Goal: Task Accomplishment & Management: Use online tool/utility

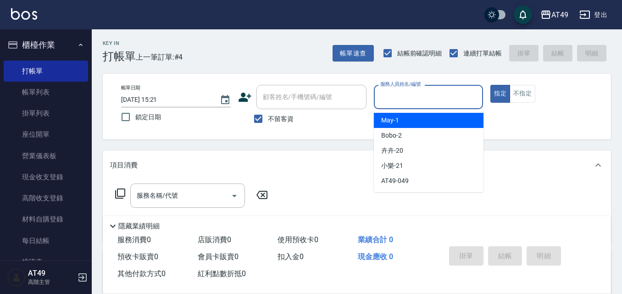
click at [431, 99] on input "服務人員姓名/編號" at bounding box center [428, 97] width 101 height 16
type input "2"
type button "true"
type input "Bobo-2"
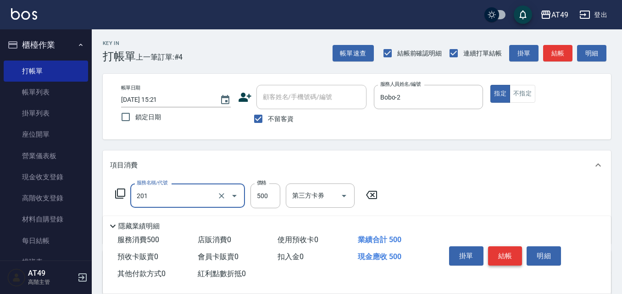
type input "精緻剪髮(201)"
click at [505, 252] on button "結帳" at bounding box center [505, 255] width 34 height 19
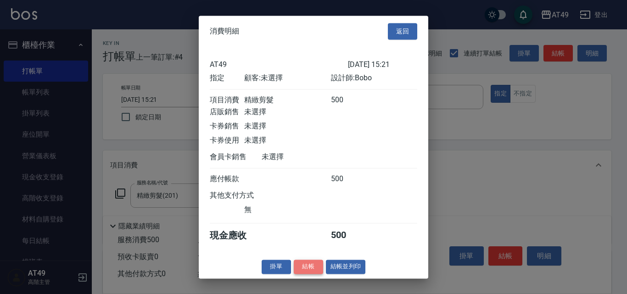
click at [313, 274] on button "結帳" at bounding box center [308, 267] width 29 height 14
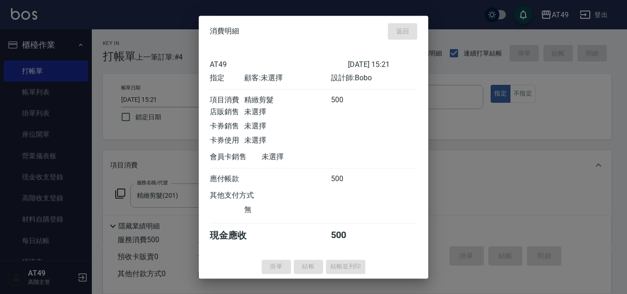
type input "[DATE] 19:25"
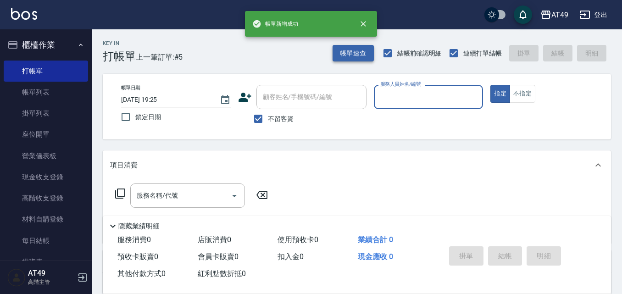
click at [357, 53] on button "帳單速查" at bounding box center [353, 53] width 41 height 17
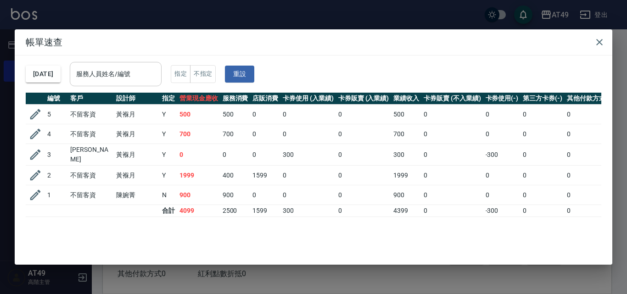
click at [105, 65] on div "服務人員姓名/編號" at bounding box center [116, 74] width 92 height 24
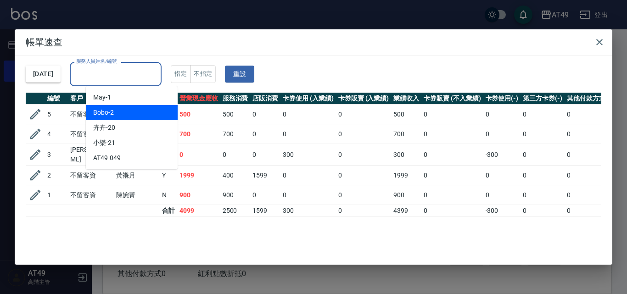
click at [108, 109] on span "Bobo -2" at bounding box center [103, 113] width 21 height 10
type input "Bobo-2"
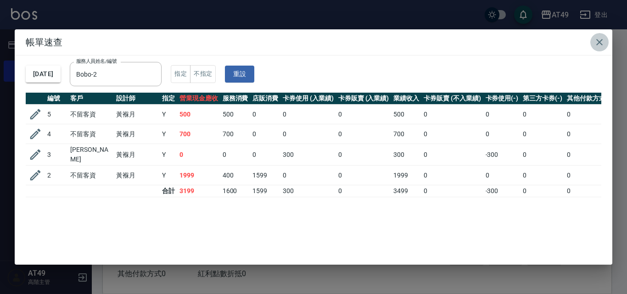
click at [601, 40] on icon "button" at bounding box center [599, 42] width 11 height 11
